Goal: Find contact information: Find contact information

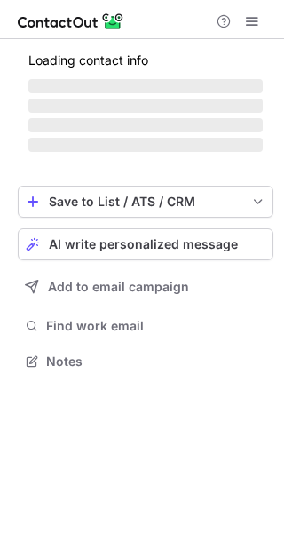
scroll to position [360, 284]
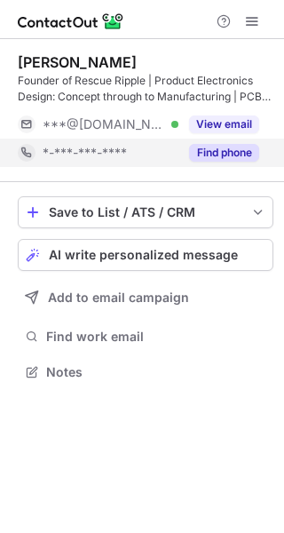
click at [210, 155] on button "Find phone" at bounding box center [224, 153] width 70 height 18
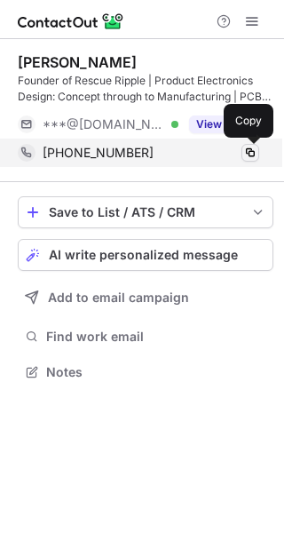
click at [245, 153] on span at bounding box center [250, 153] width 14 height 14
